Goal: Transaction & Acquisition: Subscribe to service/newsletter

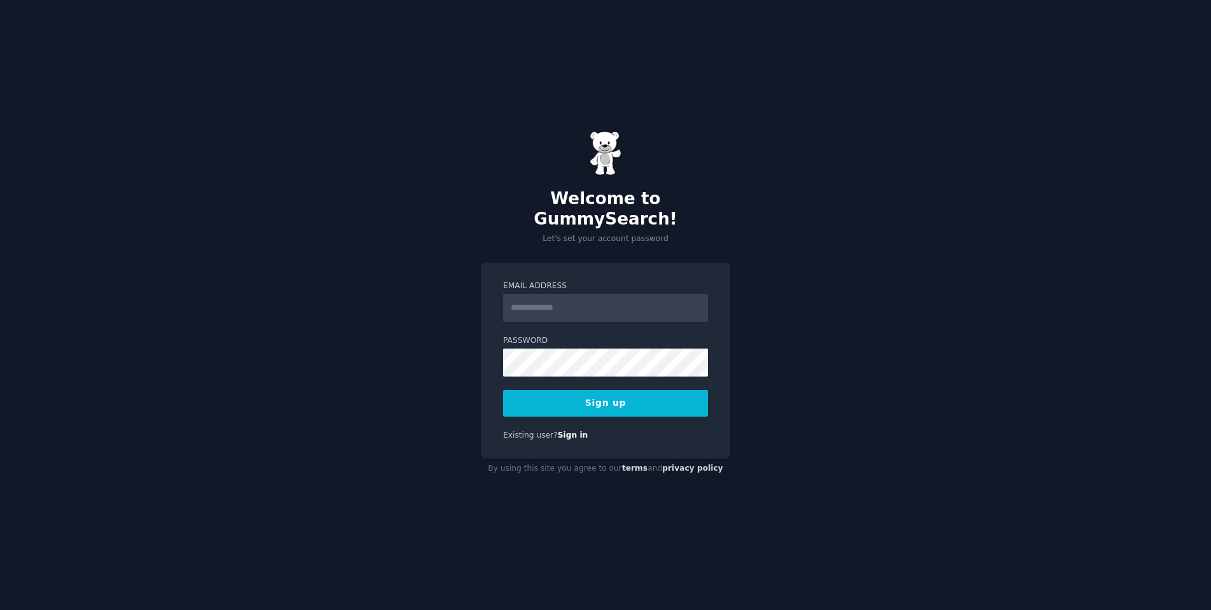
click at [565, 302] on input "Email Address" at bounding box center [605, 308] width 205 height 28
click at [591, 434] on div "Email Address Password 8 or more characters Alphanumeric characters No common p…" at bounding box center [605, 361] width 249 height 196
click at [571, 299] on input "Email Address" at bounding box center [605, 308] width 205 height 28
type input "**********"
click at [968, 406] on div "**********" at bounding box center [605, 305] width 1211 height 610
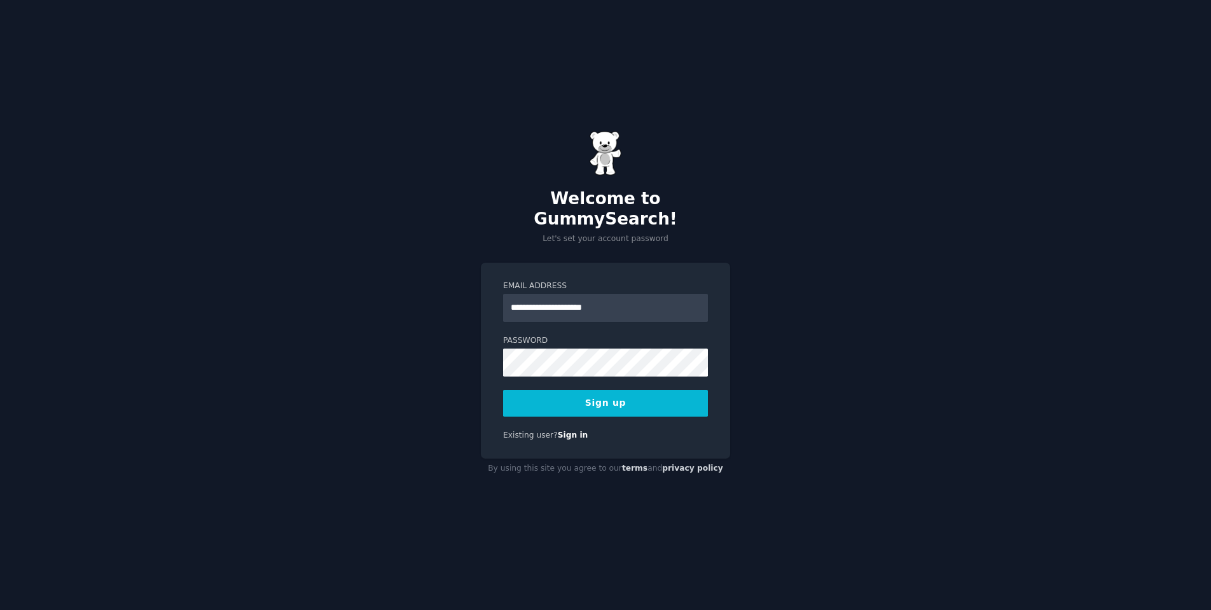
click at [596, 396] on button "Sign up" at bounding box center [605, 403] width 205 height 27
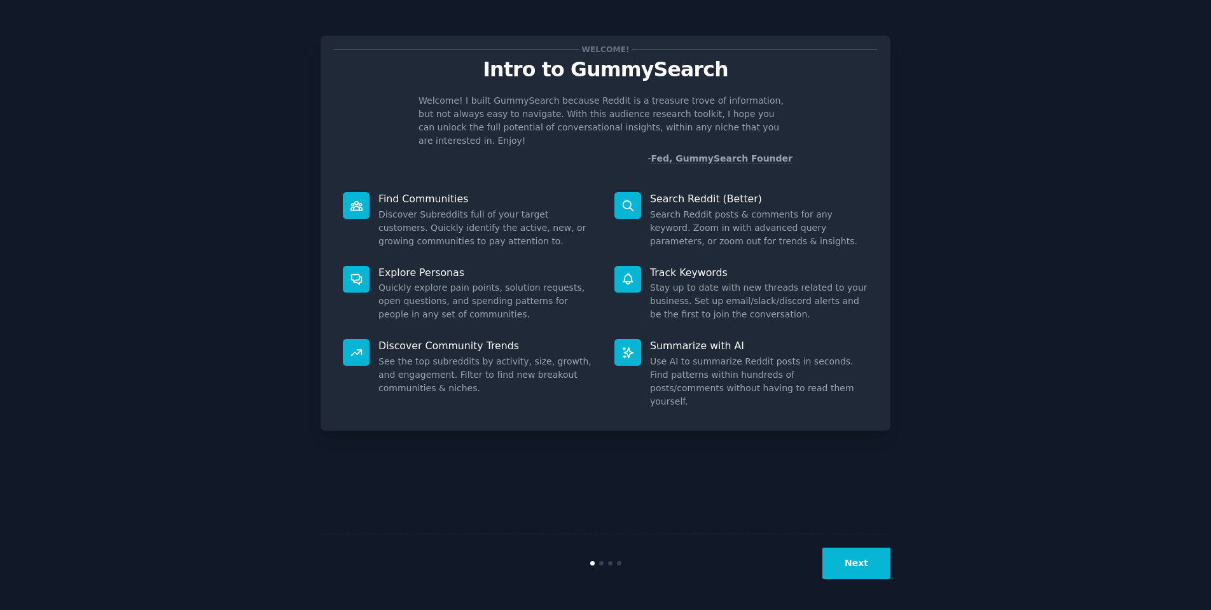
click at [553, 471] on div "Welcome! Intro to GummySearch Welcome! I built GummySearch because Reddit is a …" at bounding box center [605, 305] width 570 height 574
click at [823, 550] on div "Next" at bounding box center [795, 563] width 190 height 31
click at [857, 567] on button "Next" at bounding box center [856, 563] width 68 height 31
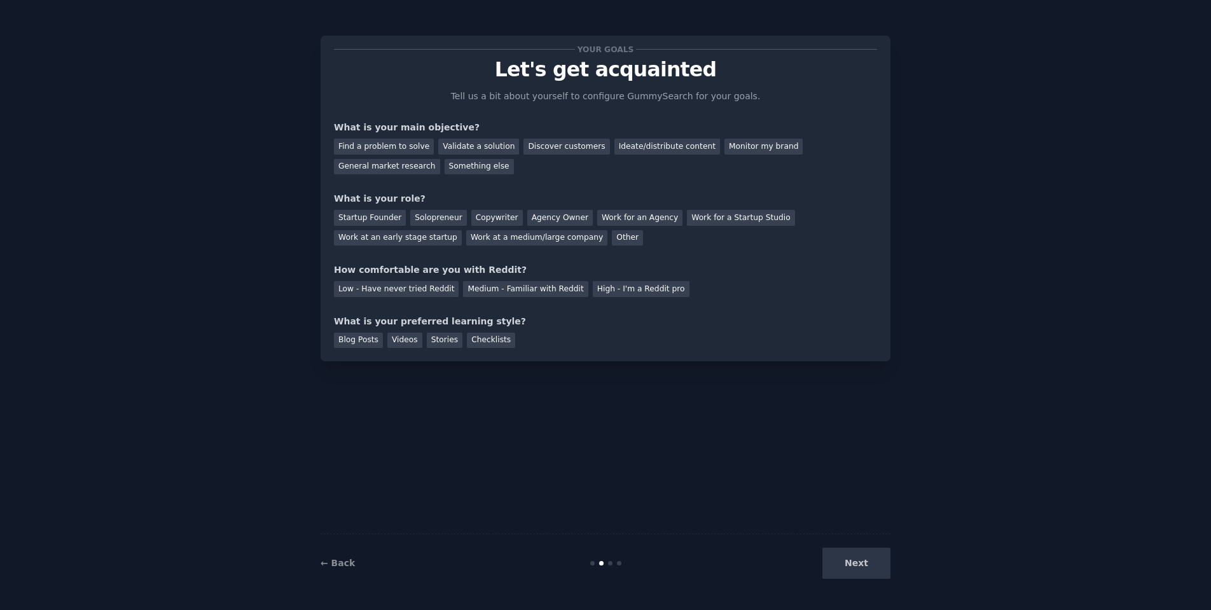
click at [861, 568] on div "Next" at bounding box center [795, 563] width 190 height 31
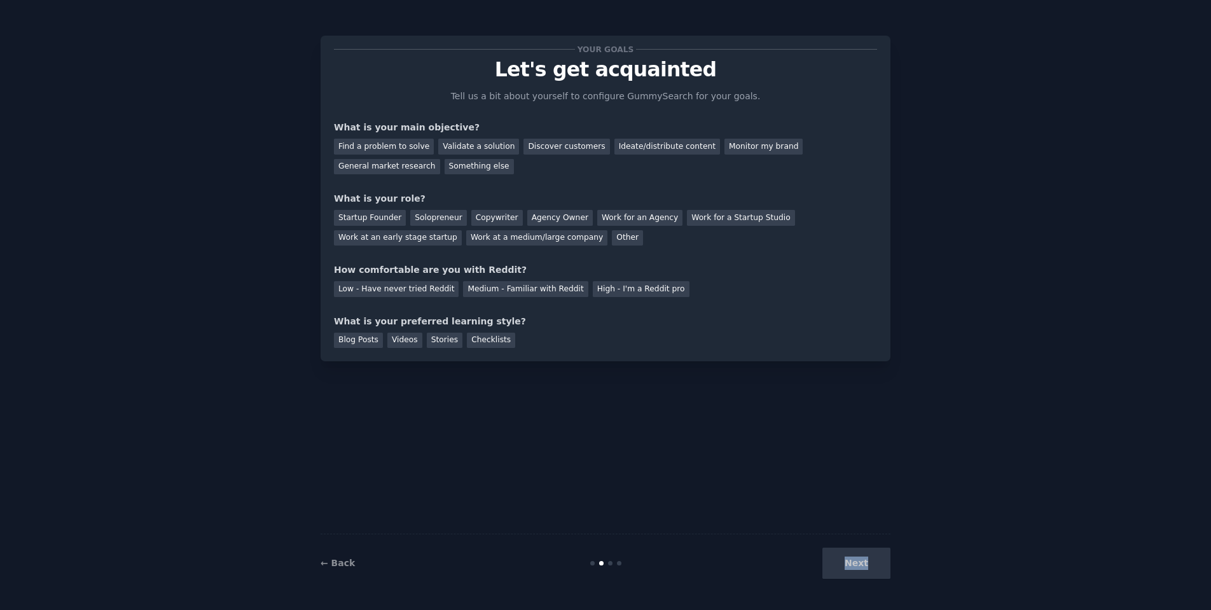
click at [861, 568] on div "Next" at bounding box center [795, 563] width 190 height 31
click at [615, 288] on div "High - I'm a Reddit pro" at bounding box center [641, 289] width 97 height 16
click at [365, 221] on div "Startup Founder" at bounding box center [370, 218] width 72 height 16
click at [382, 146] on div "Find a problem to solve" at bounding box center [384, 147] width 100 height 16
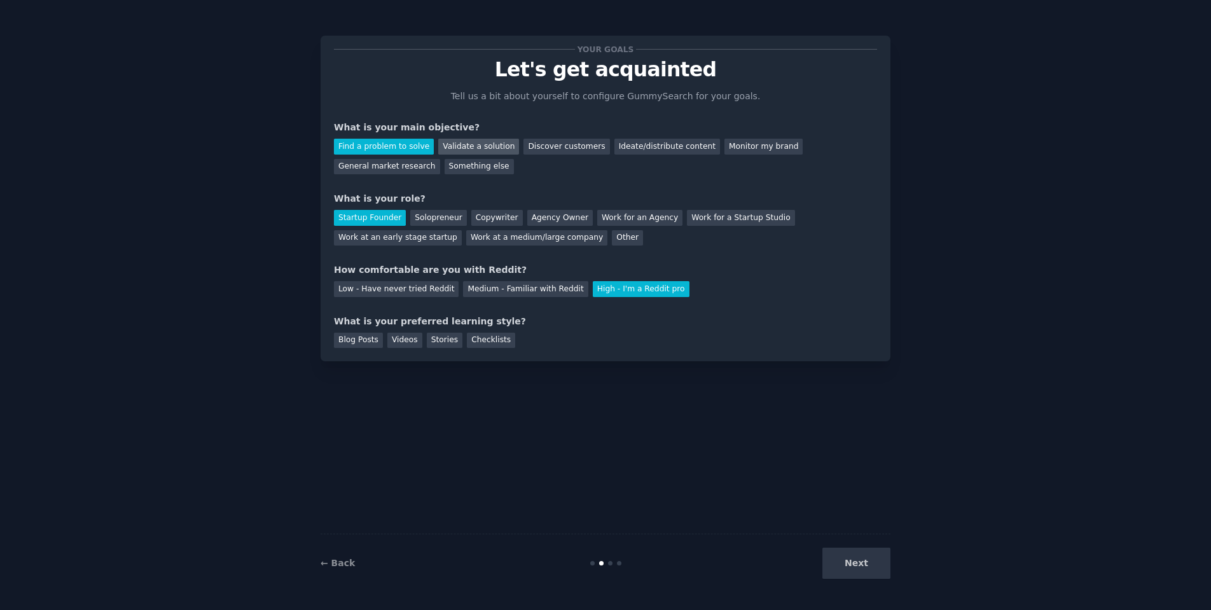
click at [462, 147] on div "Validate a solution" at bounding box center [478, 147] width 81 height 16
click at [406, 153] on div "Find a problem to solve" at bounding box center [384, 147] width 100 height 16
click at [498, 343] on div "Checklists" at bounding box center [491, 341] width 48 height 16
click at [855, 563] on button "Next" at bounding box center [856, 563] width 68 height 31
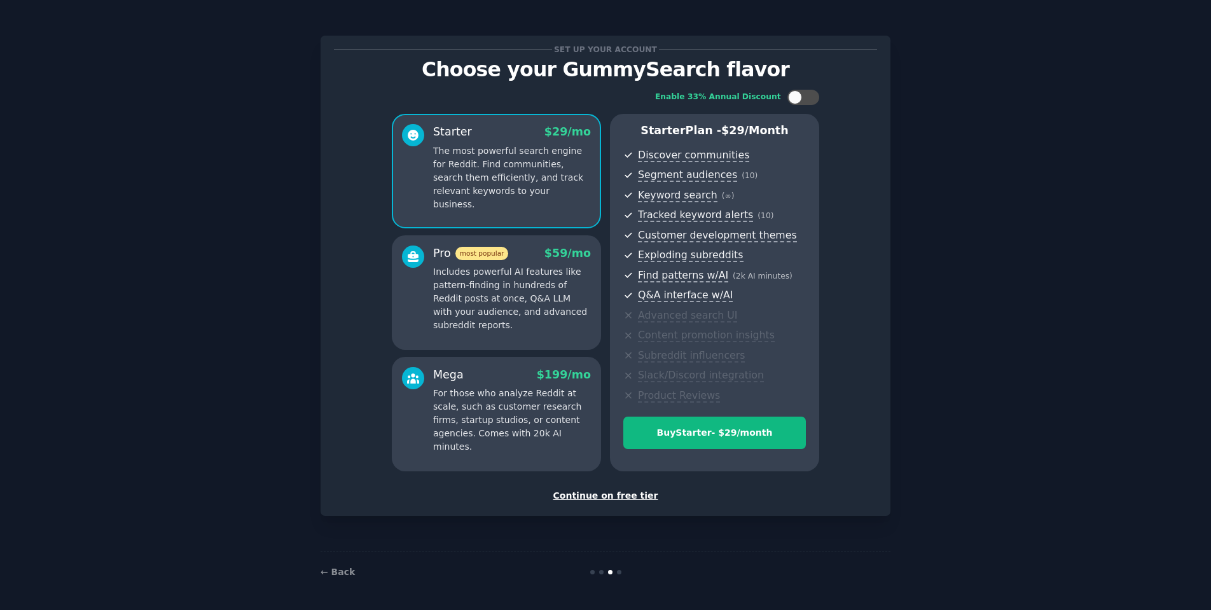
click at [595, 493] on div "Continue on free tier" at bounding box center [605, 495] width 543 height 13
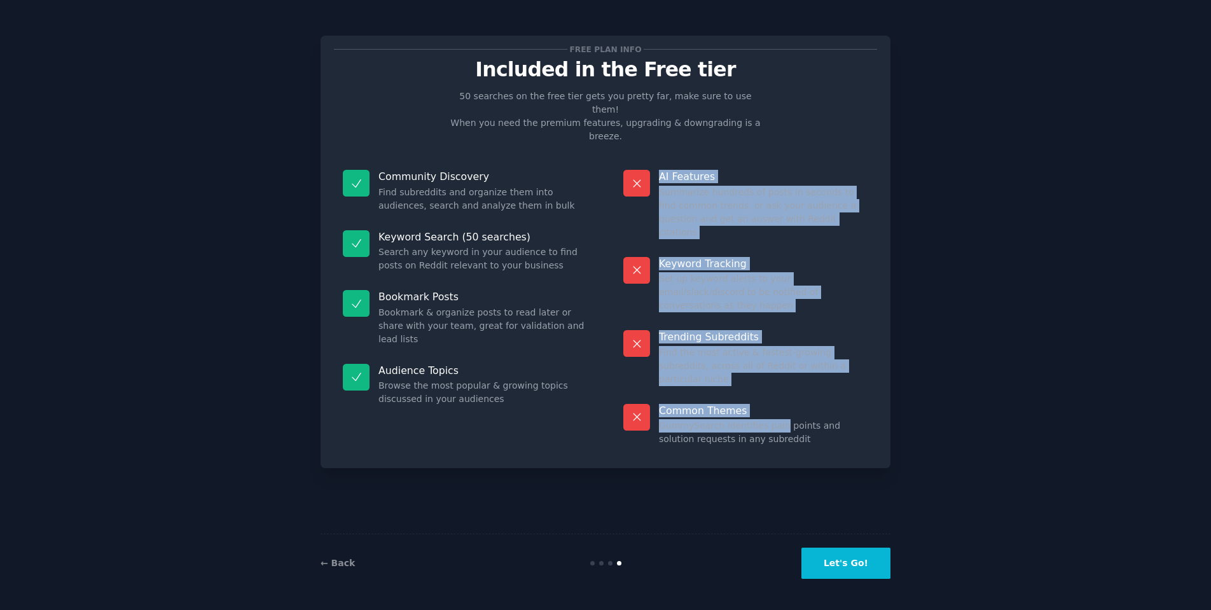
drag, startPoint x: 672, startPoint y: 148, endPoint x: 778, endPoint y: 359, distance: 235.8
click at [778, 359] on dl "AI Features Summarize hundreds of posts in seconds to find common trends, or as…" at bounding box center [745, 308] width 263 height 294
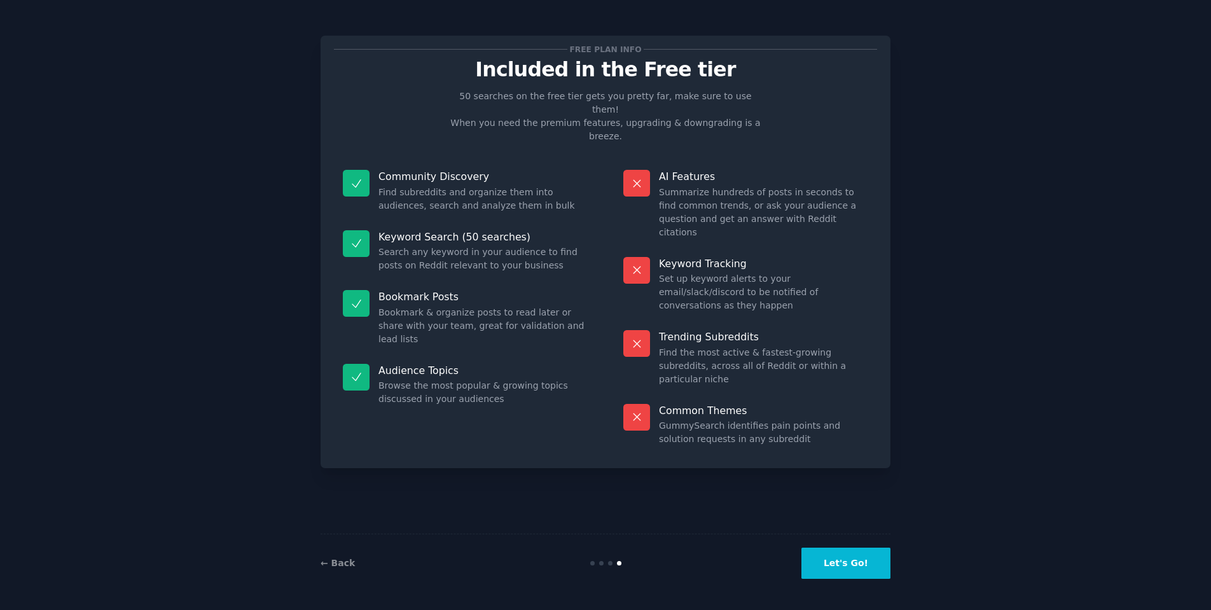
click at [564, 364] on p "Audience Topics" at bounding box center [482, 370] width 209 height 13
click at [827, 564] on button "Let's Go!" at bounding box center [845, 563] width 89 height 31
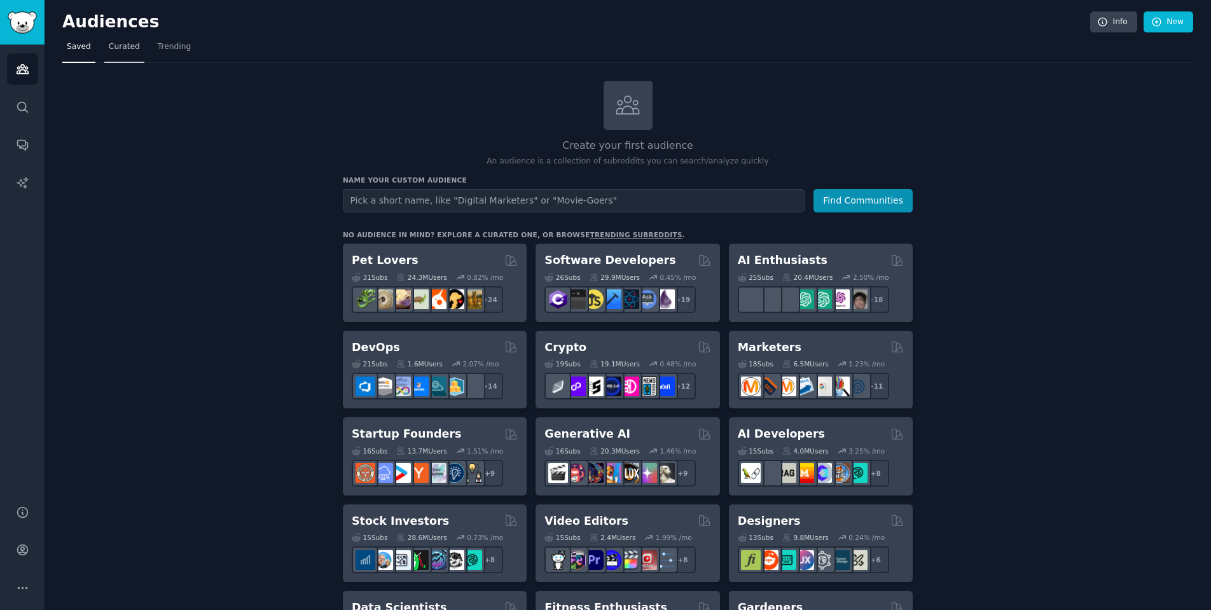
click at [132, 45] on span "Curated" at bounding box center [124, 46] width 31 height 11
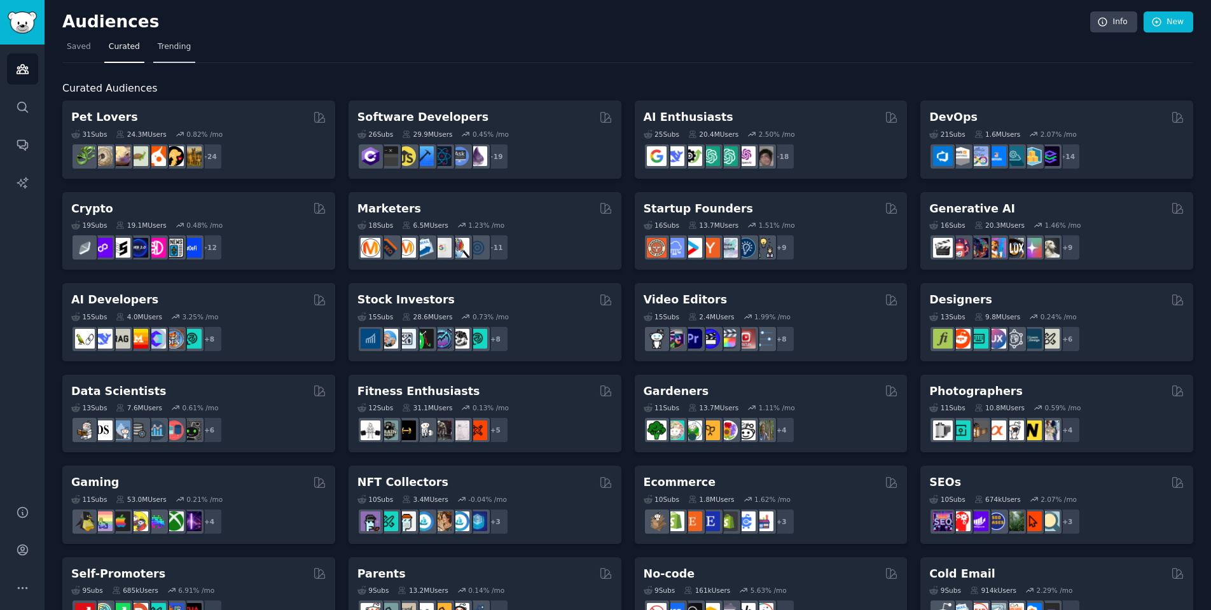
click at [164, 45] on span "Trending" at bounding box center [174, 46] width 33 height 11
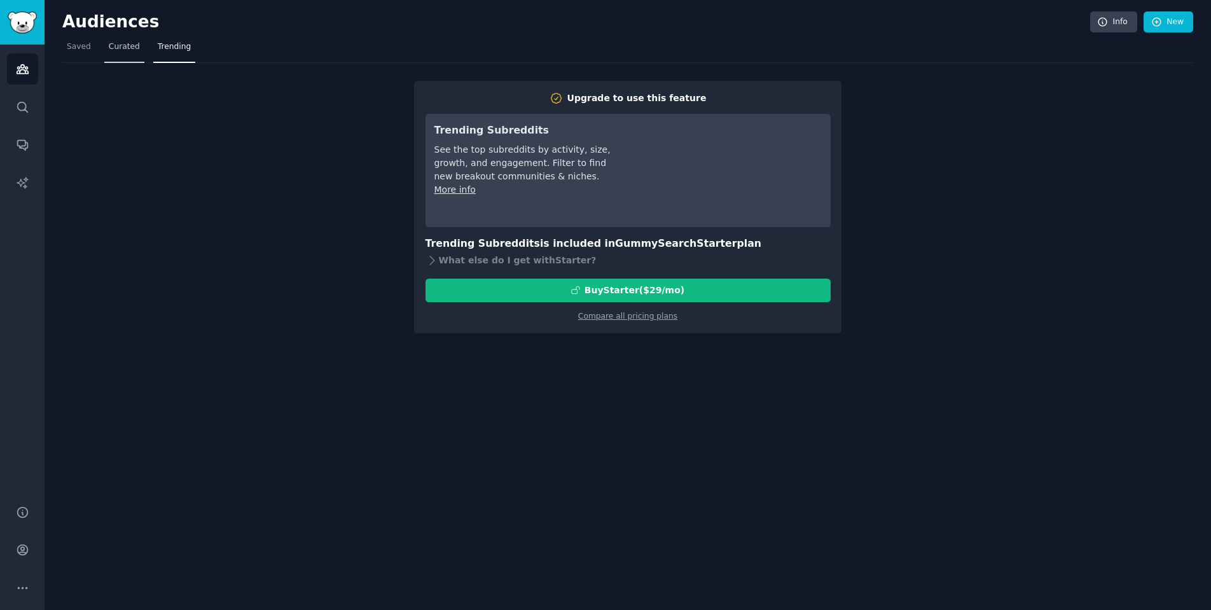
click at [138, 43] on link "Curated" at bounding box center [124, 50] width 40 height 26
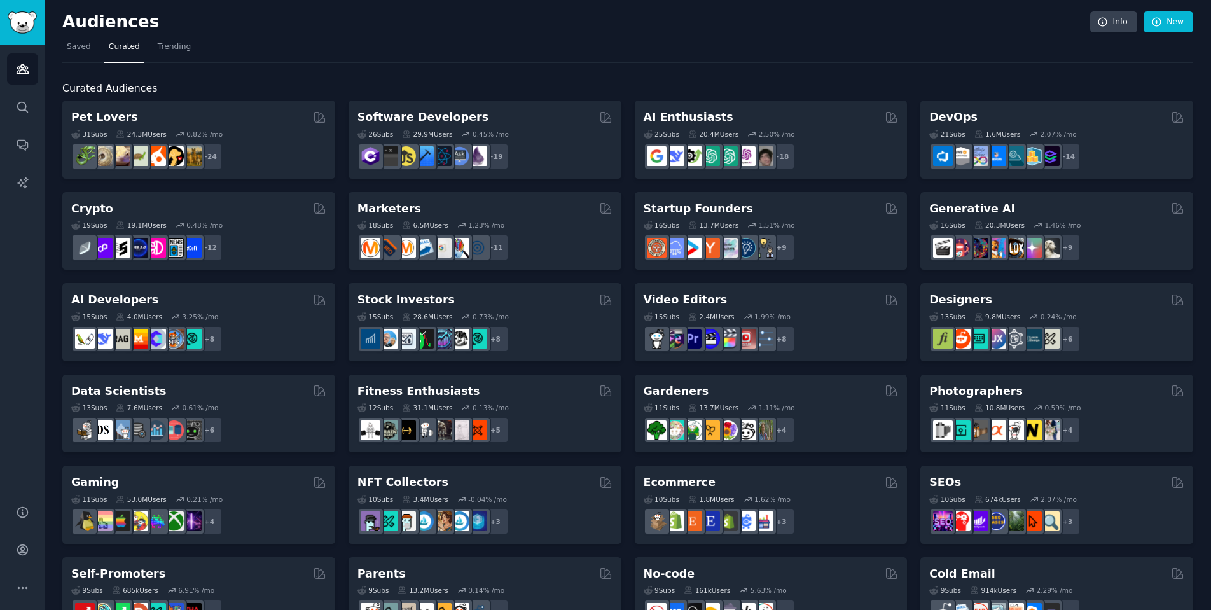
click at [892, 0] on div "Audiences Info New Saved Curated Trending Curated Audiences Pet Lovers 31 Sub s…" at bounding box center [628, 508] width 1166 height 1017
